Goal: Information Seeking & Learning: Learn about a topic

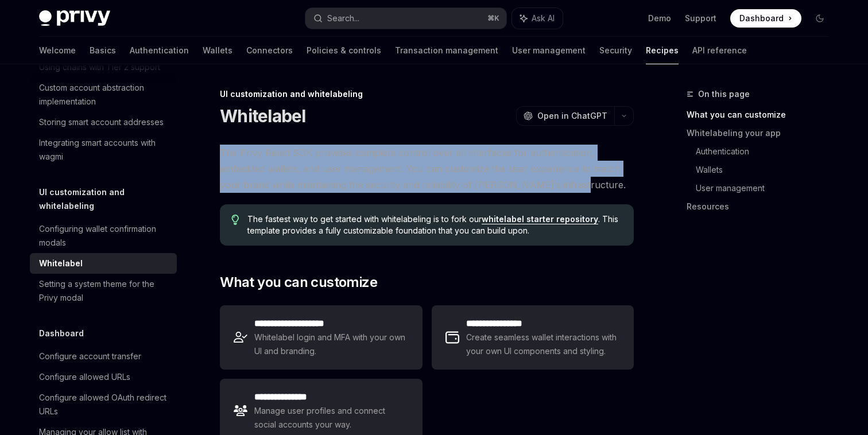
drag, startPoint x: 221, startPoint y: 151, endPoint x: 582, endPoint y: 191, distance: 364.0
click at [582, 190] on span "The Privy React SDK provides complete control over all interfaces for authentic…" at bounding box center [427, 169] width 414 height 48
click at [582, 191] on span "The Privy React SDK provides complete control over all interfaces for authentic…" at bounding box center [427, 169] width 414 height 48
drag, startPoint x: 578, startPoint y: 191, endPoint x: 221, endPoint y: 149, distance: 360.2
click at [221, 149] on span "The Privy React SDK provides complete control over all interfaces for authentic…" at bounding box center [427, 169] width 414 height 48
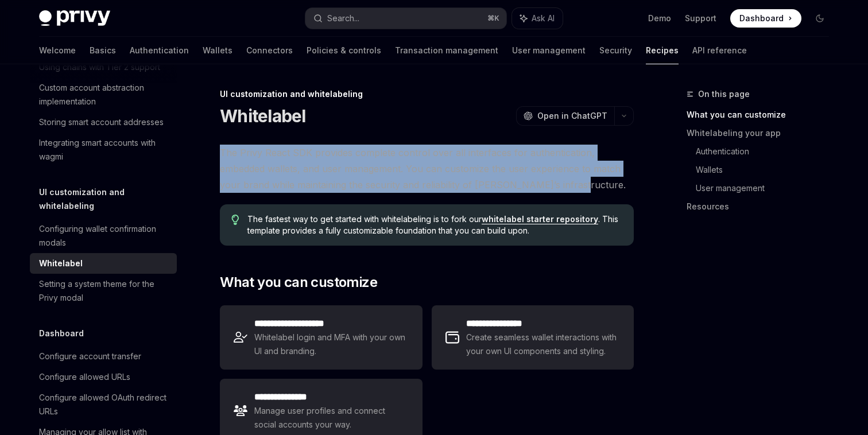
click at [221, 149] on span "The Privy React SDK provides complete control over all interfaces for authentic…" at bounding box center [427, 169] width 414 height 48
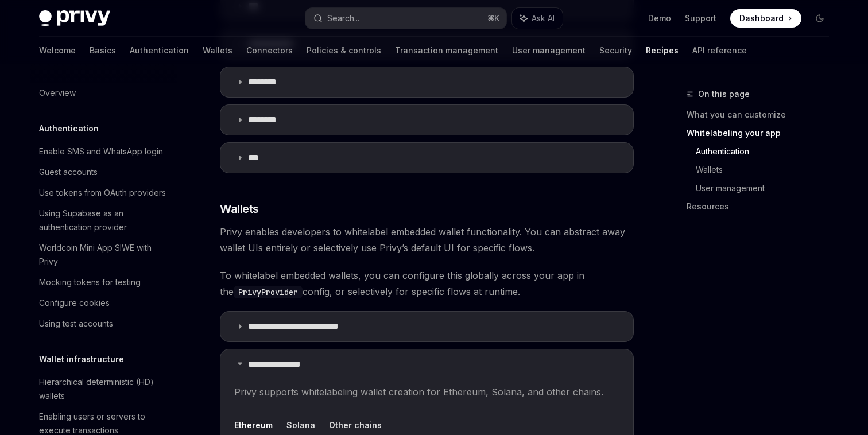
scroll to position [898, 0]
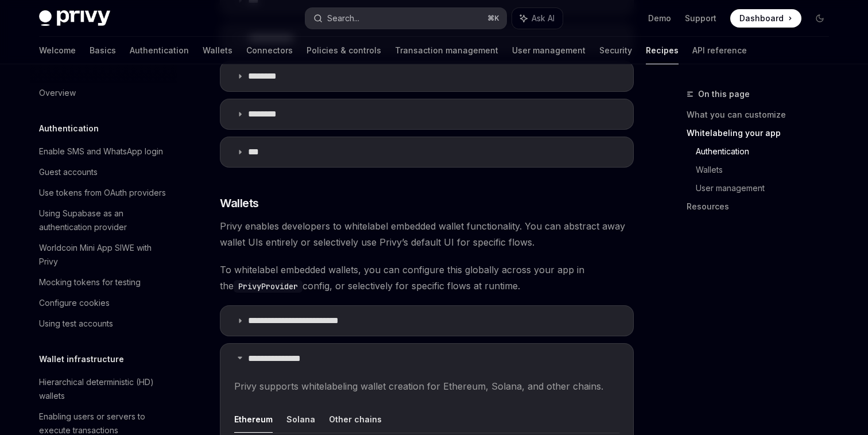
click at [360, 18] on div "Search..." at bounding box center [343, 18] width 32 height 14
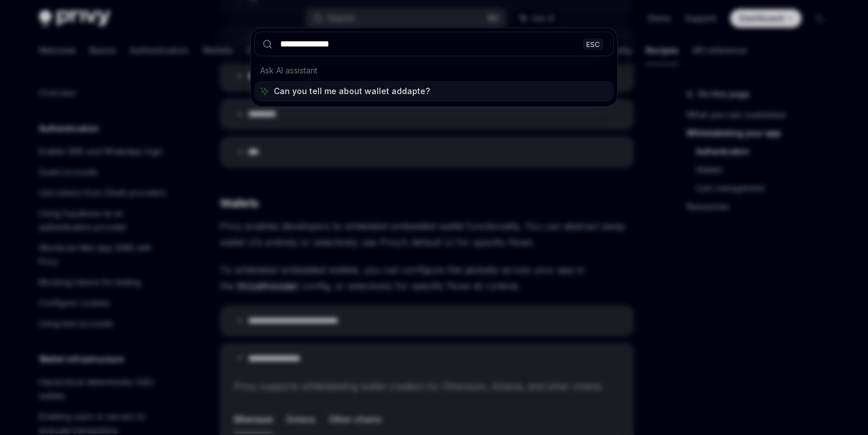
type input "**********"
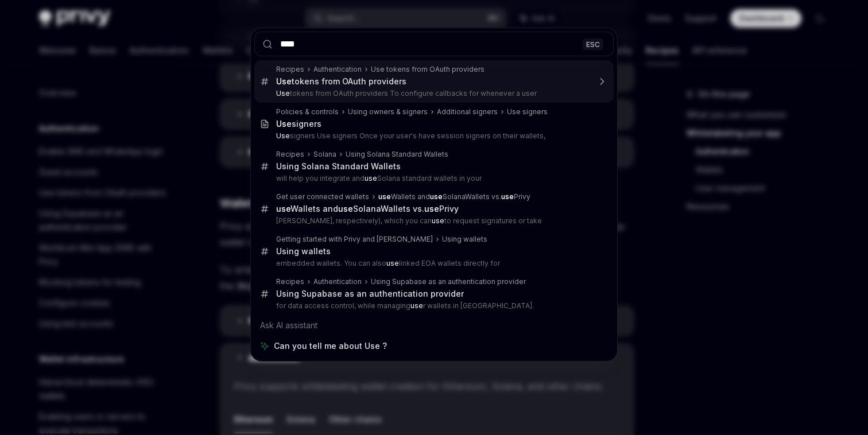
type input "***"
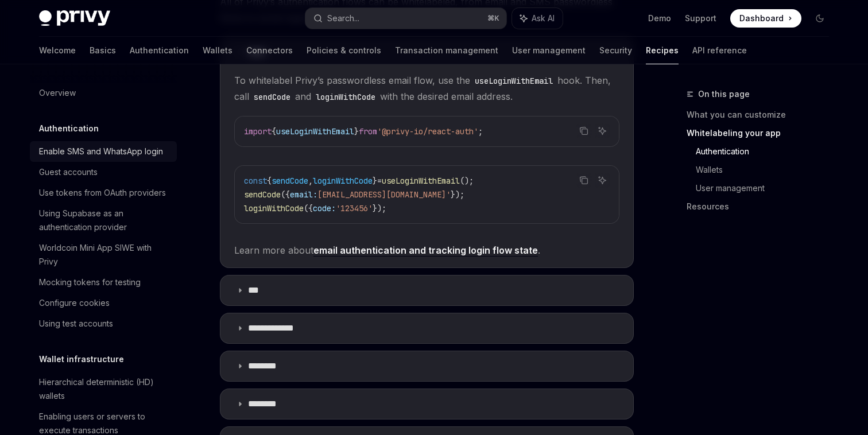
scroll to position [0, 0]
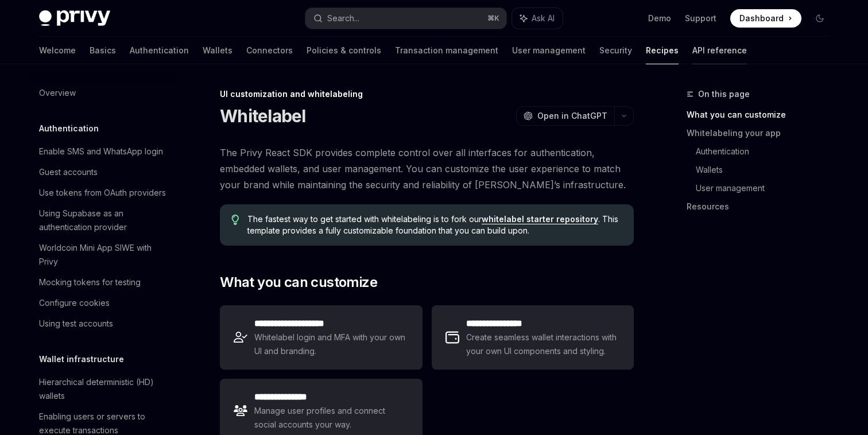
click at [693, 45] on link "API reference" at bounding box center [720, 51] width 55 height 28
type textarea "*"
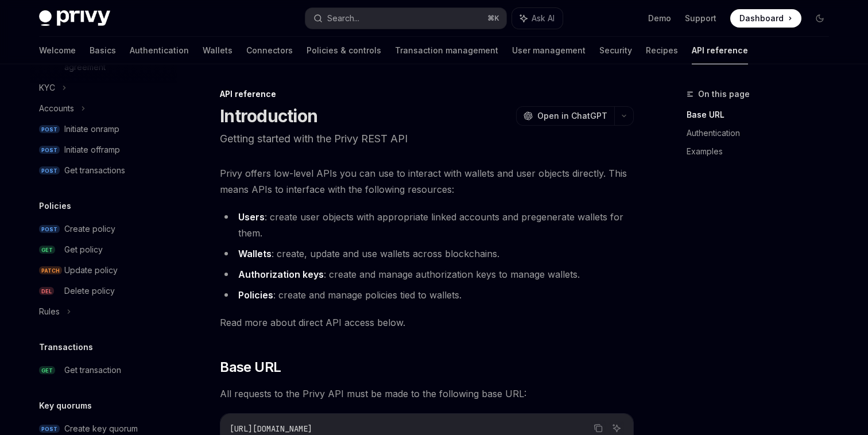
scroll to position [502, 0]
